Goal: Task Accomplishment & Management: Manage account settings

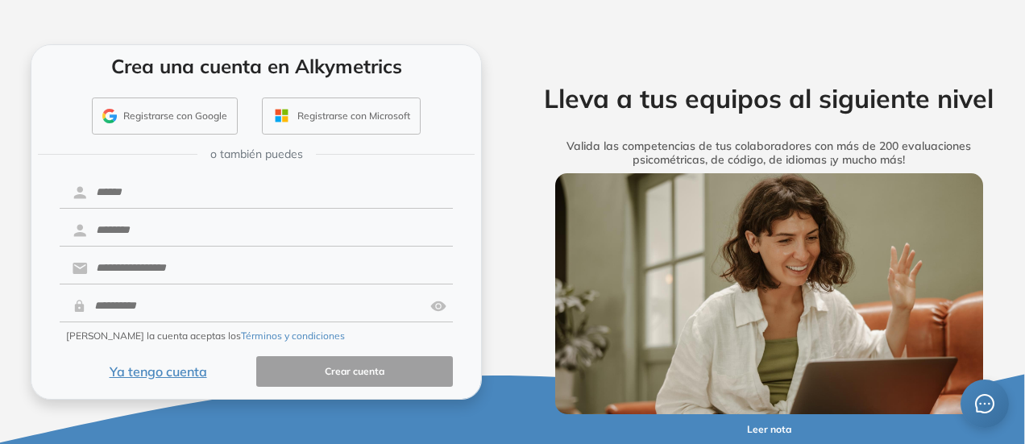
scroll to position [93, 0]
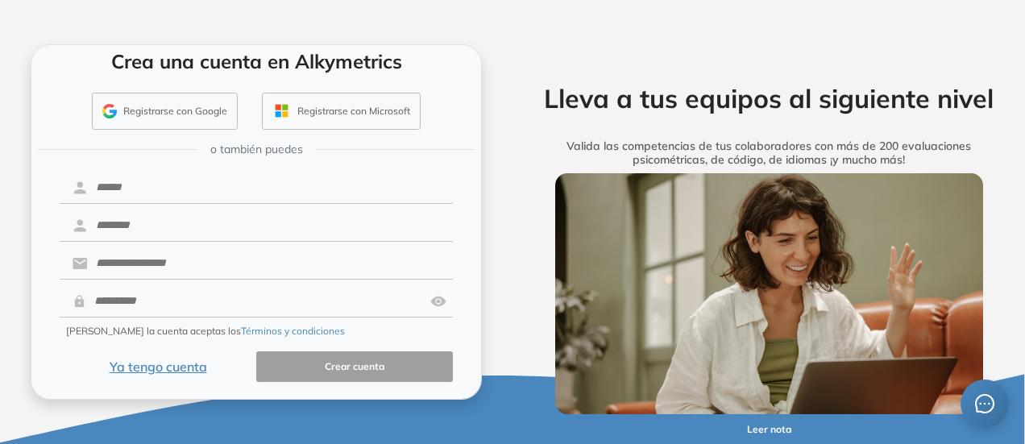
click at [176, 367] on button "Ya tengo cuenta" at bounding box center [158, 366] width 197 height 31
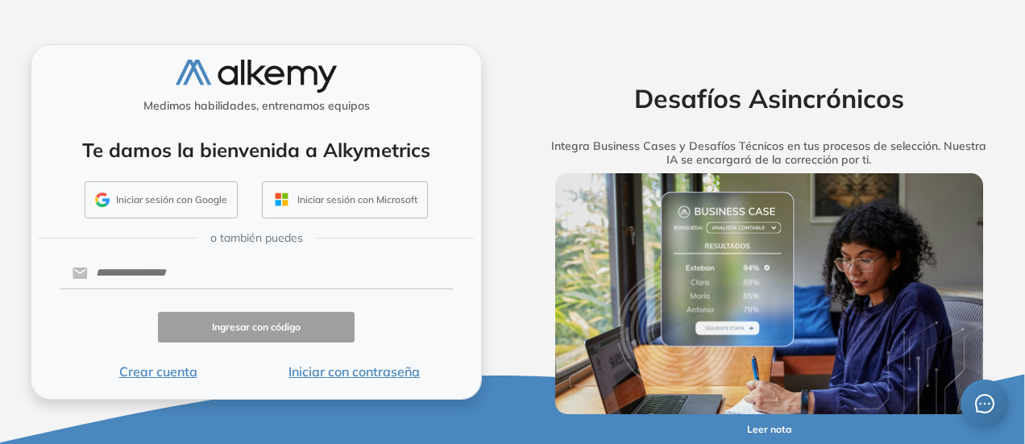
click at [342, 371] on button "Iniciar con contraseña" at bounding box center [354, 371] width 197 height 19
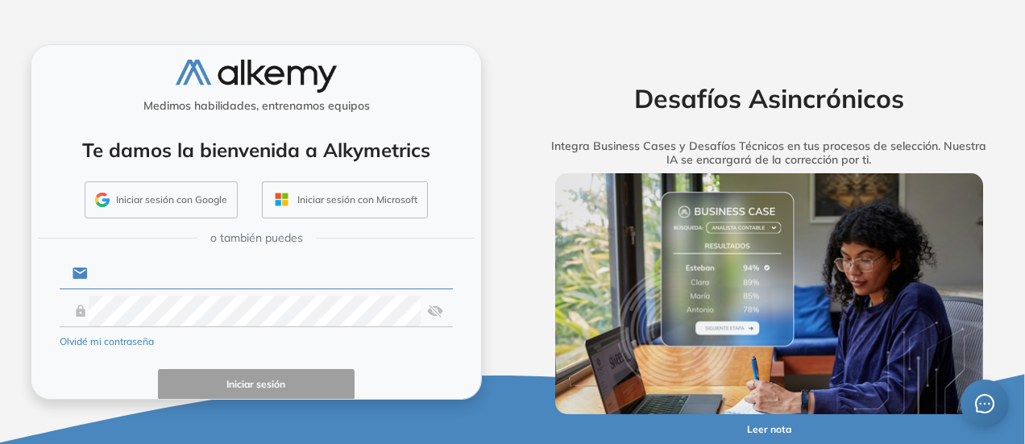
click at [254, 268] on input "text" at bounding box center [270, 273] width 365 height 31
type input "**********"
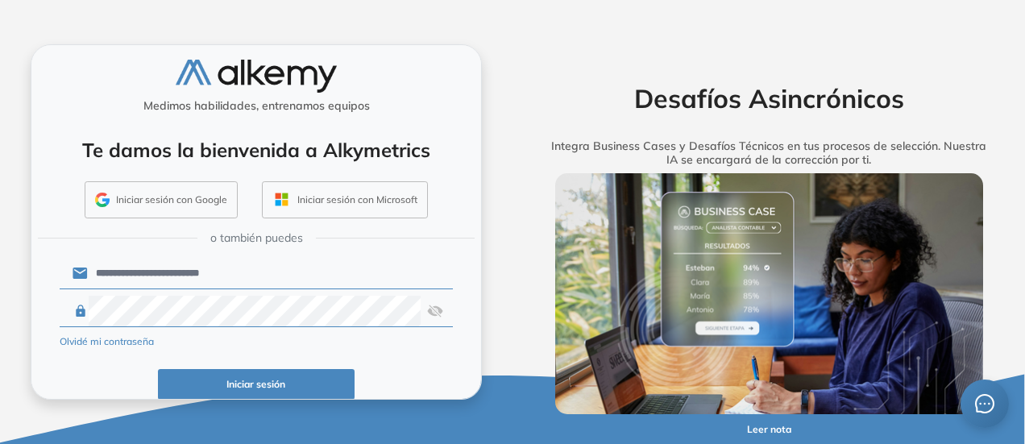
click at [285, 380] on button "Iniciar sesión" at bounding box center [256, 384] width 197 height 31
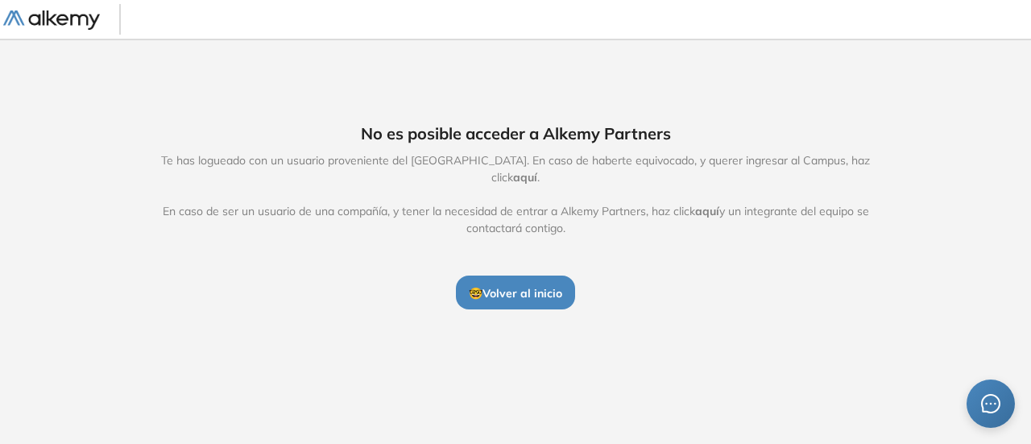
click at [537, 170] on span "aquí" at bounding box center [525, 177] width 24 height 15
